Goal: Information Seeking & Learning: Learn about a topic

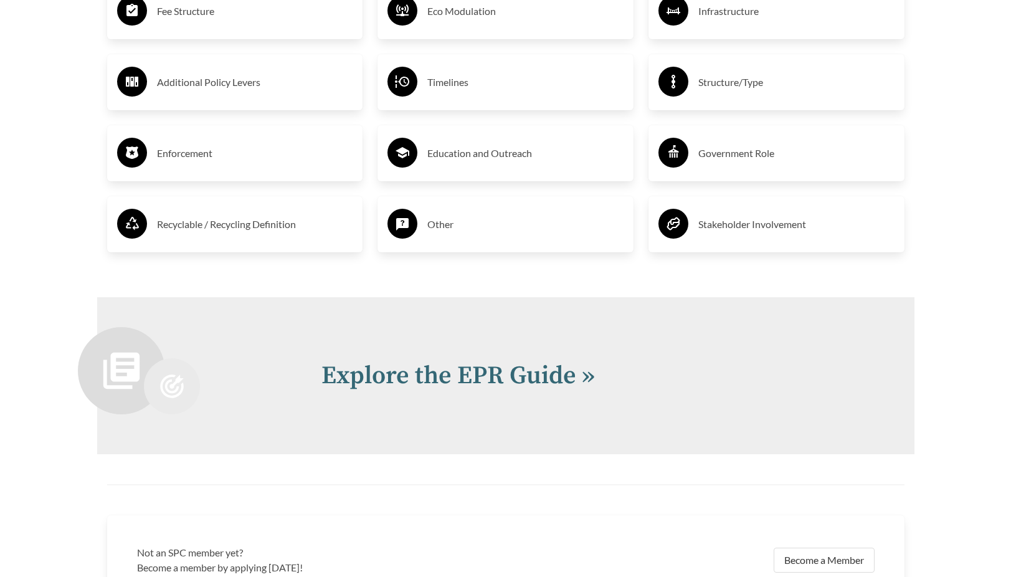
scroll to position [2616, 0]
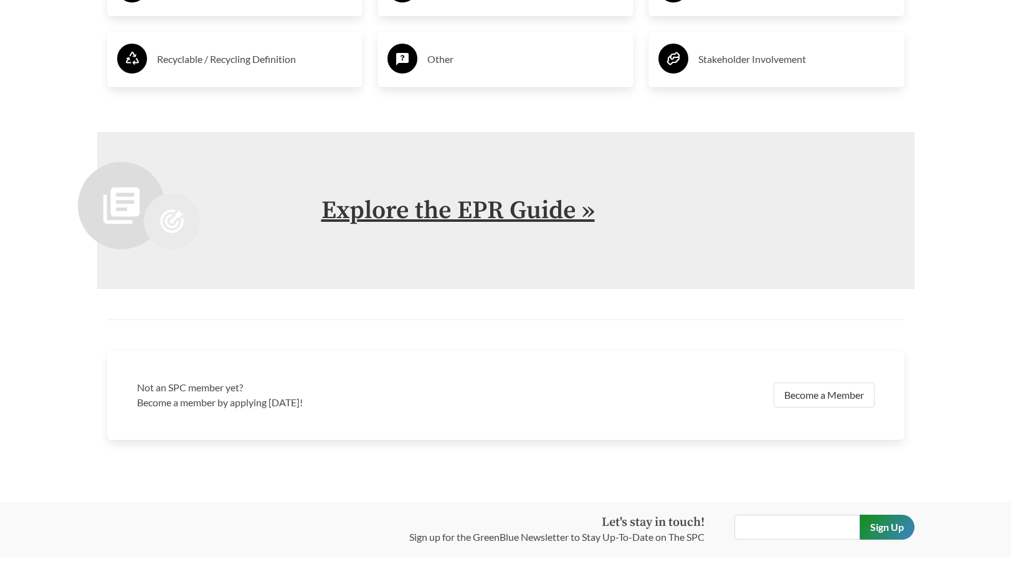
click at [379, 210] on link "Explore the EPR Guide »" at bounding box center [457, 210] width 273 height 31
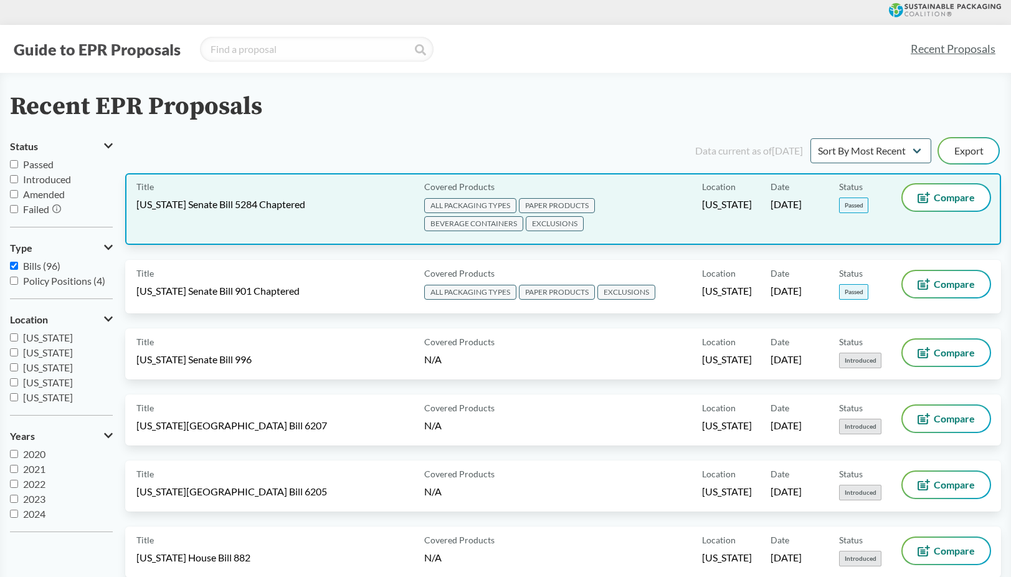
click at [530, 221] on span "EXCLUSIONS" at bounding box center [555, 223] width 58 height 15
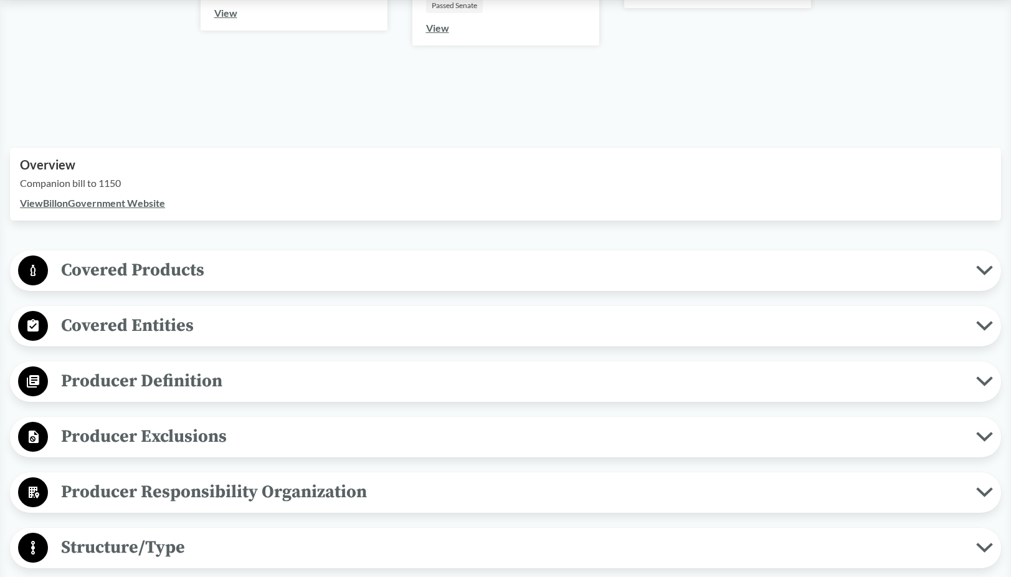
scroll to position [374, 0]
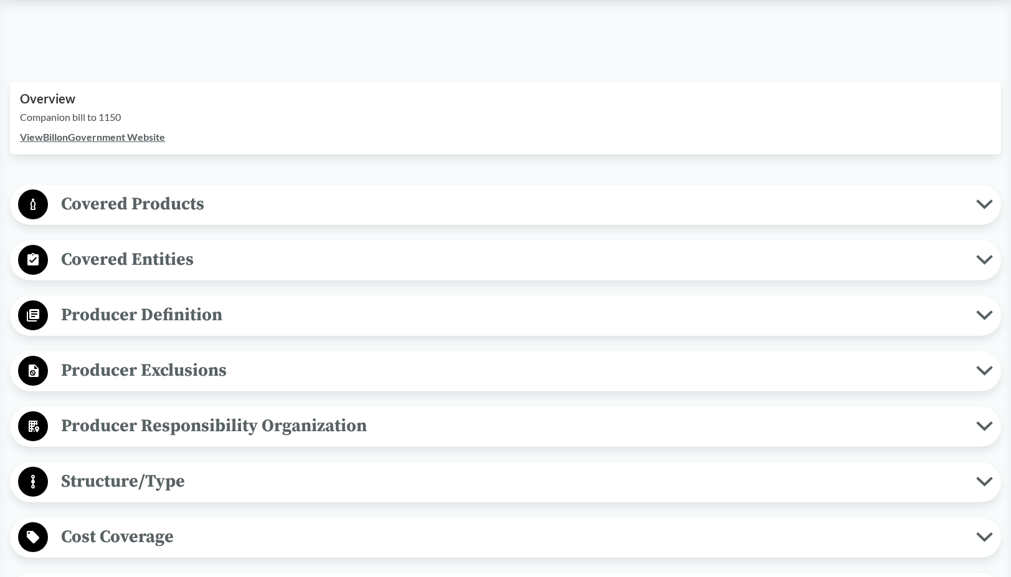
click at [148, 198] on span "Covered Products" at bounding box center [512, 204] width 928 height 28
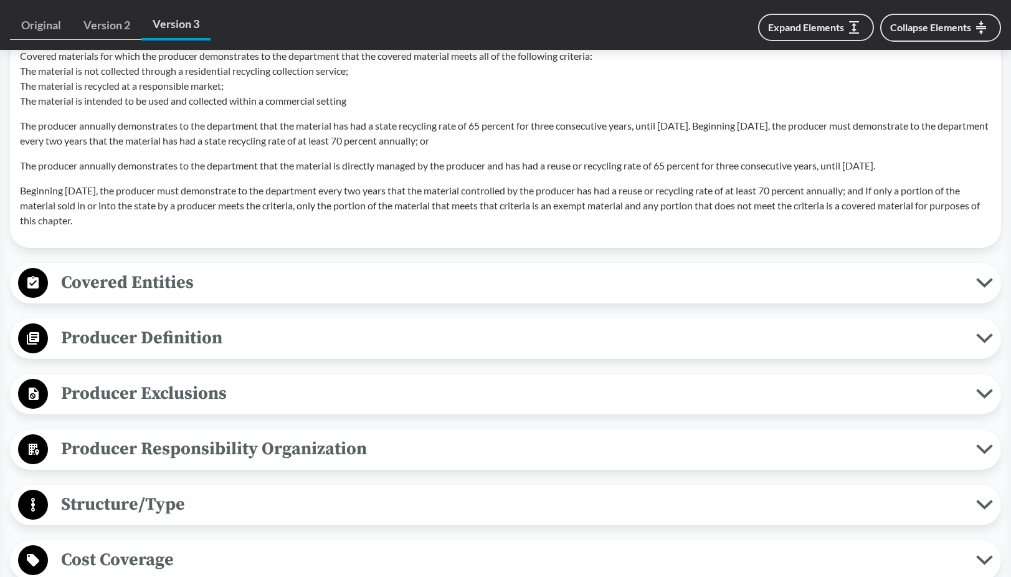
scroll to position [1246, 0]
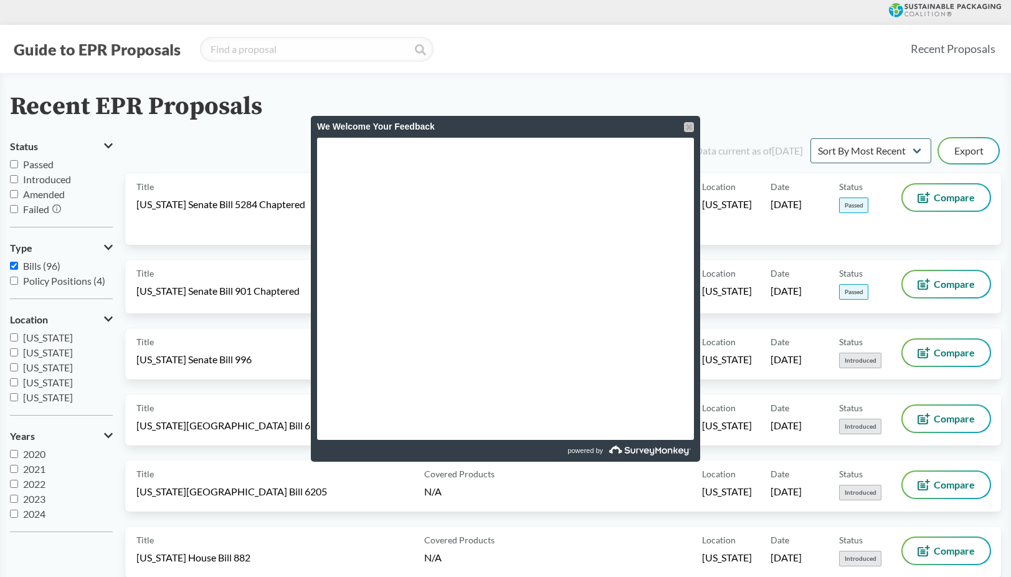
click at [693, 131] on div at bounding box center [689, 127] width 10 height 10
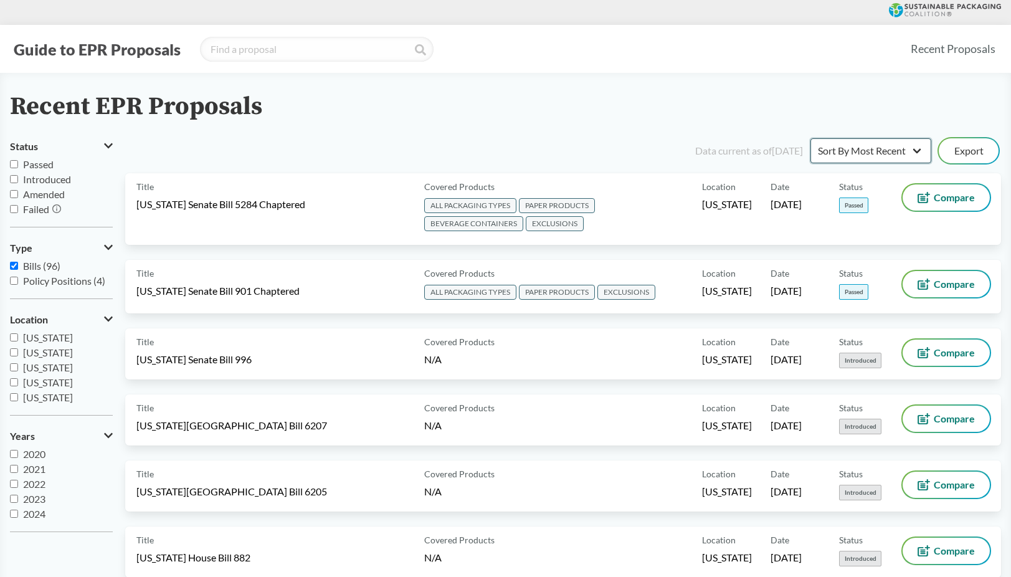
click at [896, 156] on select "Sort By Most Recent Sort By Status" at bounding box center [870, 150] width 121 height 25
select select "Sort By Status"
click at [810, 138] on select "Sort By Most Recent Sort By Status" at bounding box center [870, 150] width 121 height 25
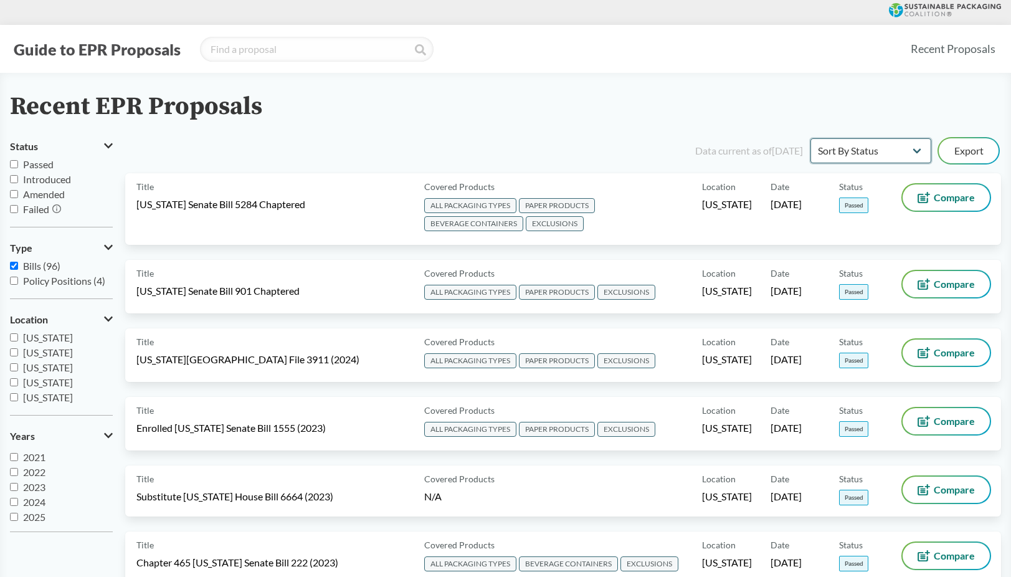
scroll to position [15, 0]
click at [15, 514] on input "2025" at bounding box center [14, 514] width 8 height 8
checkbox input "true"
click at [13, 499] on input "2024" at bounding box center [14, 499] width 8 height 8
checkbox input "true"
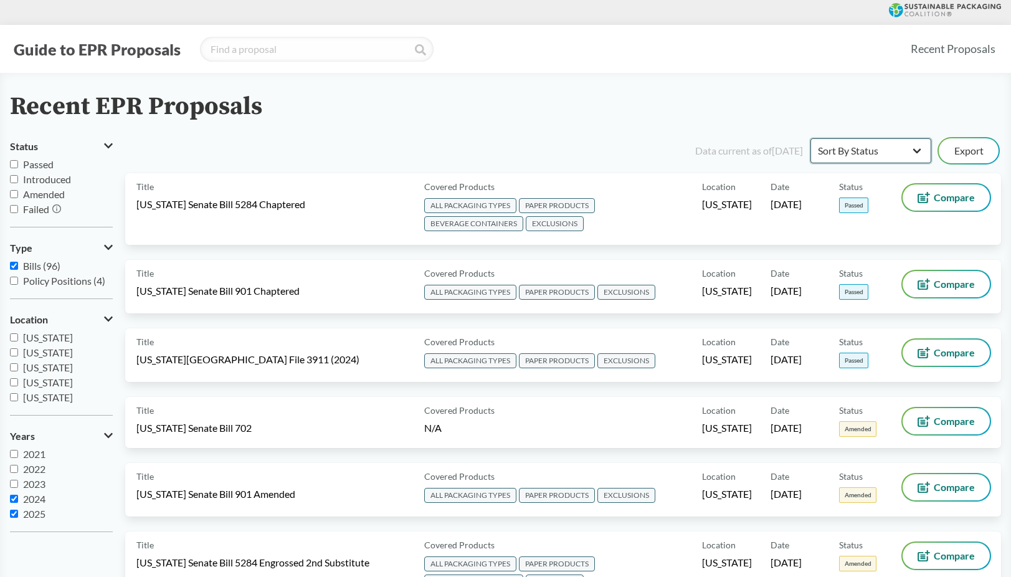
click at [870, 148] on select "Sort By Most Recent Sort By Status" at bounding box center [870, 150] width 121 height 25
click at [823, 152] on select "Sort By Most Recent Sort By Status" at bounding box center [870, 150] width 121 height 25
click at [721, 112] on div "Recent EPR Proposals" at bounding box center [505, 107] width 991 height 28
click at [719, 154] on div "Data current as of 12/11/2024" at bounding box center [749, 150] width 108 height 15
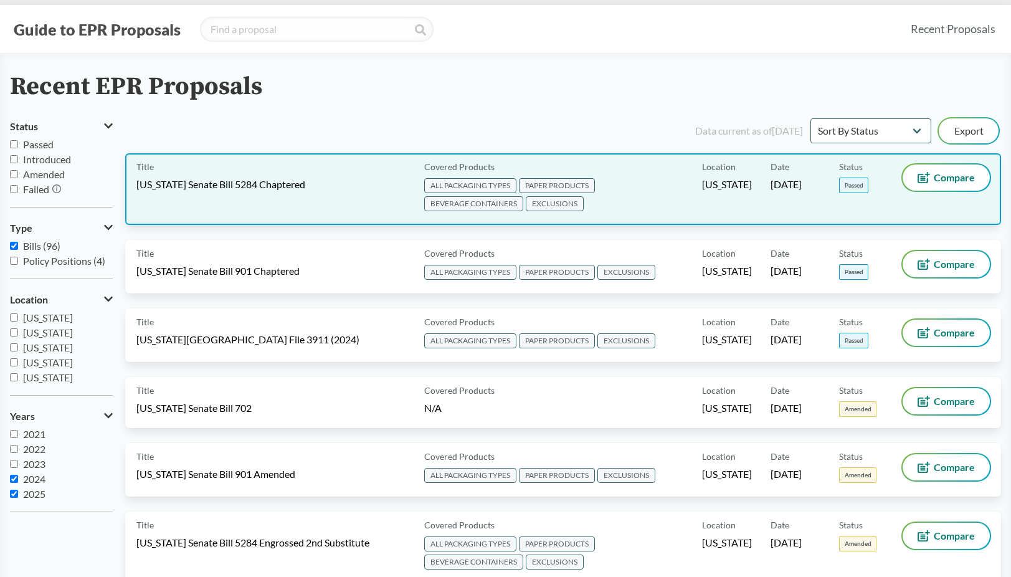
scroll to position [0, 0]
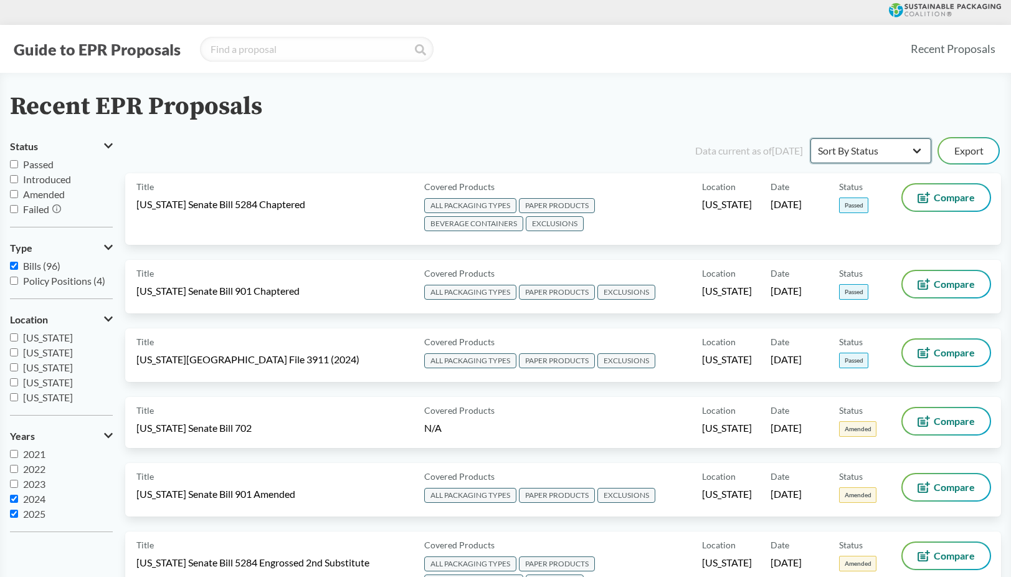
click at [885, 160] on select "Sort By Most Recent Sort By Status" at bounding box center [870, 150] width 121 height 25
select select "Sort By Most Recent"
click at [810, 138] on select "Sort By Most Recent Sort By Status" at bounding box center [870, 150] width 121 height 25
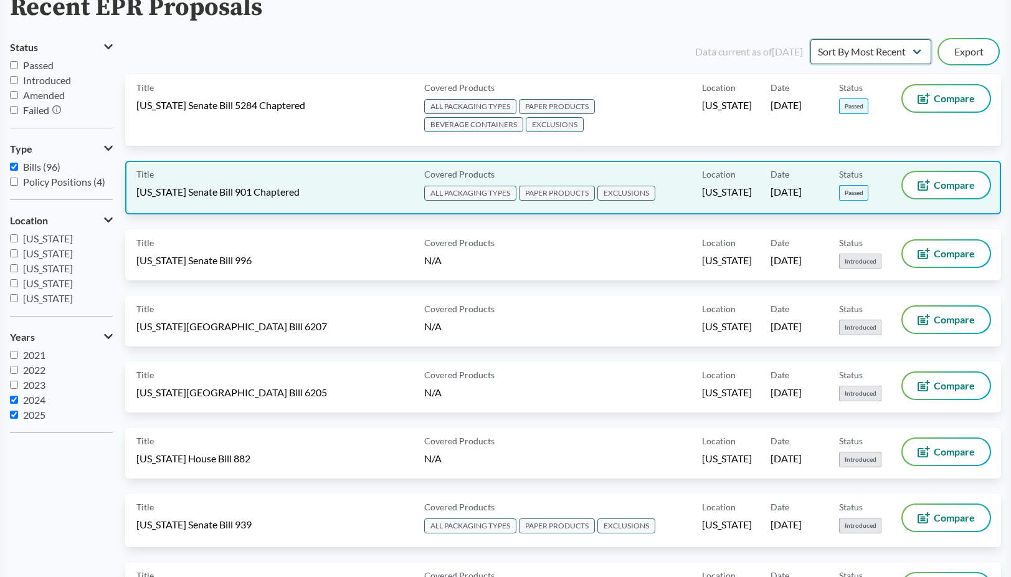
scroll to position [125, 0]
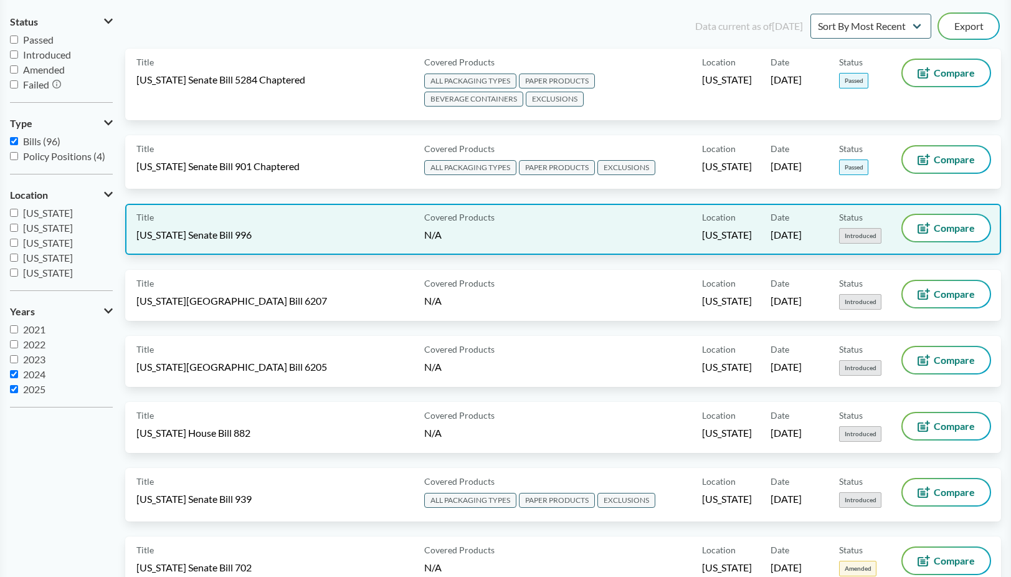
click at [260, 236] on div "Title Rhode Island Senate Bill 996" at bounding box center [277, 229] width 283 height 29
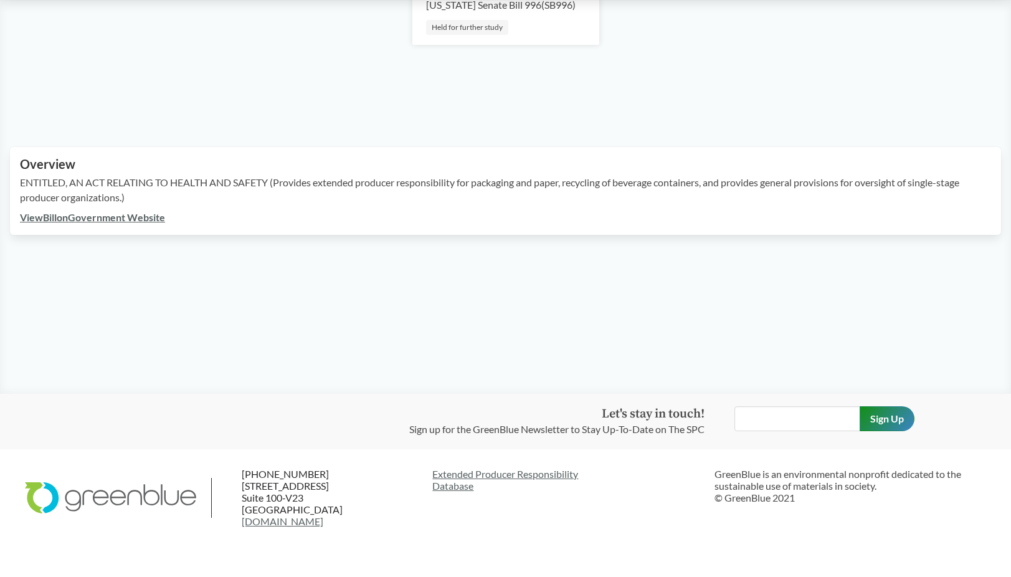
scroll to position [291, 0]
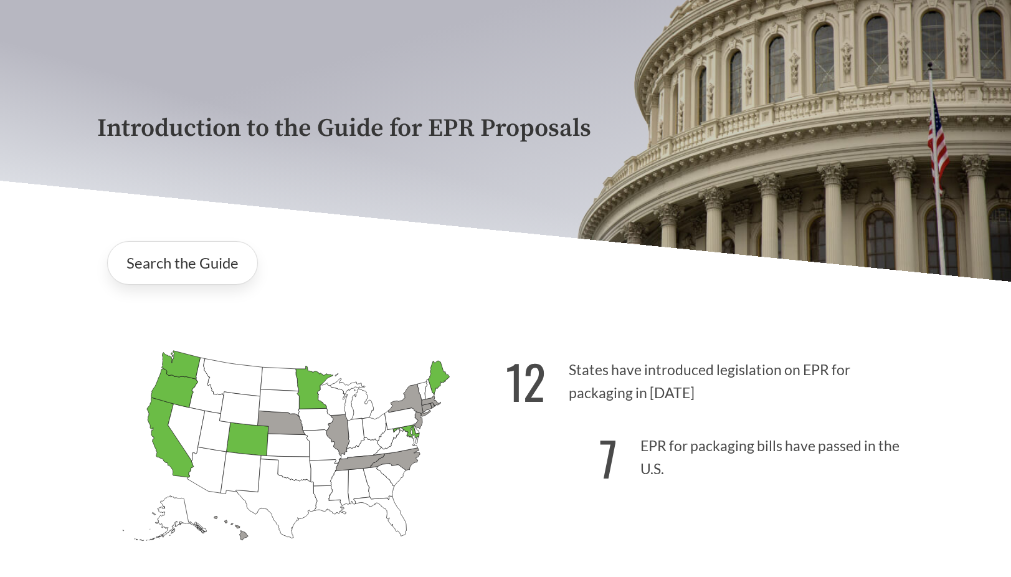
scroll to position [249, 0]
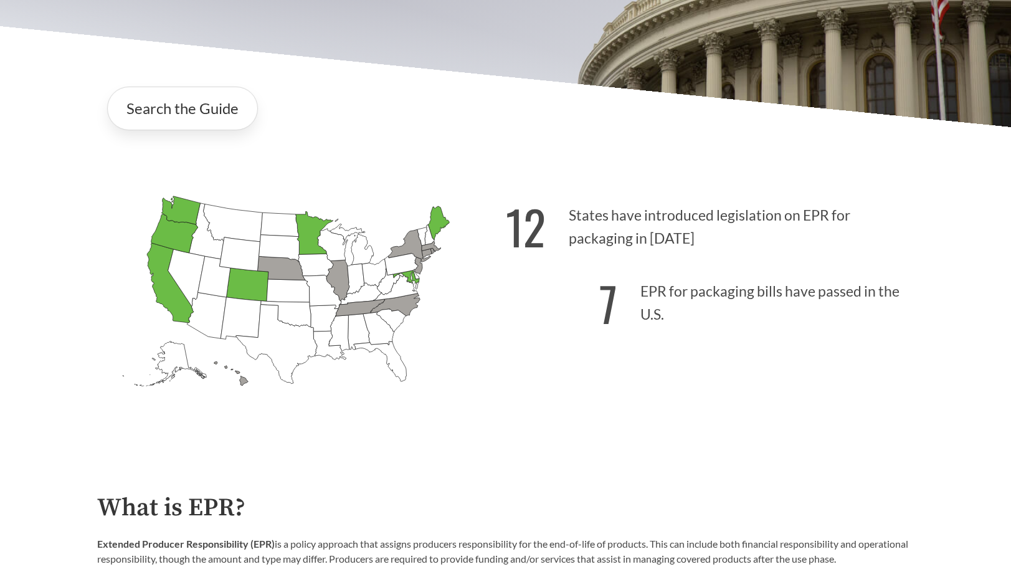
click at [315, 247] on icon "[US_STATE] Passed: 1" at bounding box center [313, 232] width 37 height 43
click at [172, 120] on link "Search the Guide" at bounding box center [182, 109] width 151 height 44
